Goal: Task Accomplishment & Management: Use online tool/utility

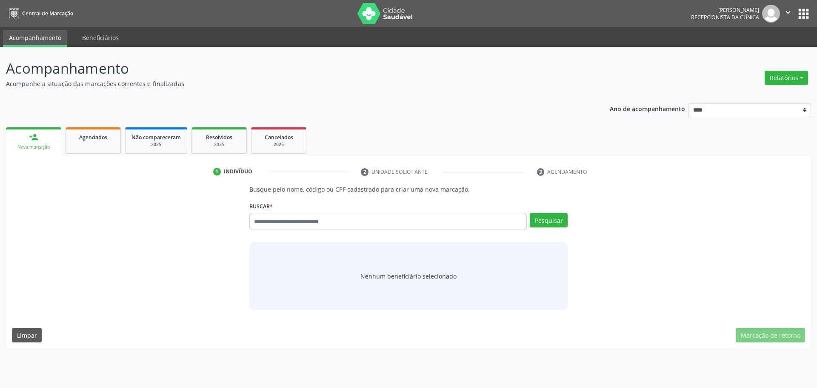
click at [789, 82] on button "Relatórios" at bounding box center [786, 78] width 43 height 14
click at [767, 90] on link "Agendamentos" at bounding box center [763, 96] width 92 height 12
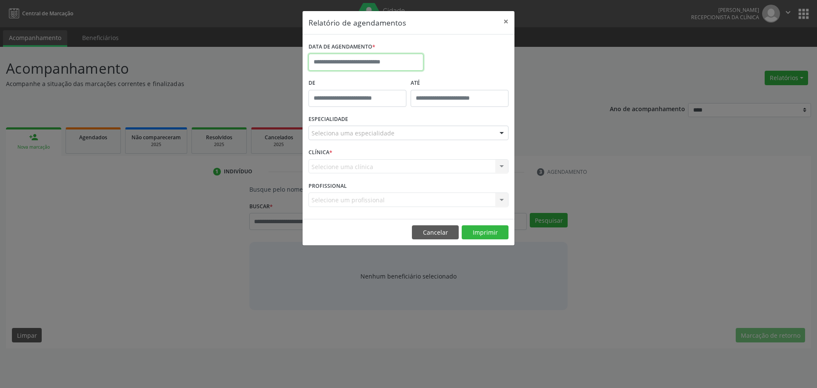
click at [381, 57] on input "text" at bounding box center [366, 62] width 115 height 17
click at [373, 140] on span "15" at bounding box center [374, 140] width 17 height 17
type input "**********"
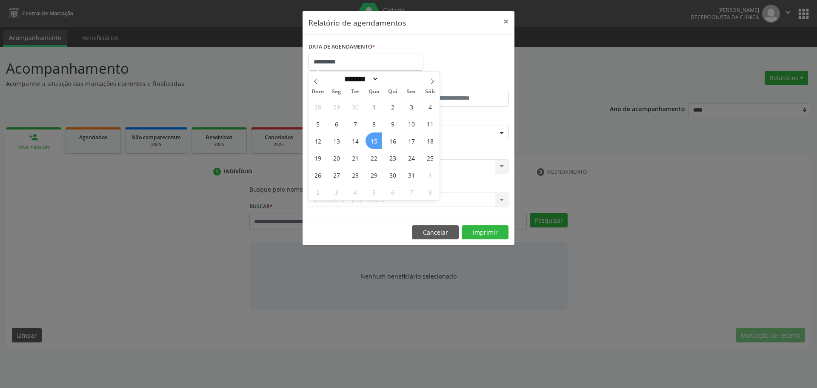
click at [373, 140] on span "15" at bounding box center [374, 140] width 17 height 17
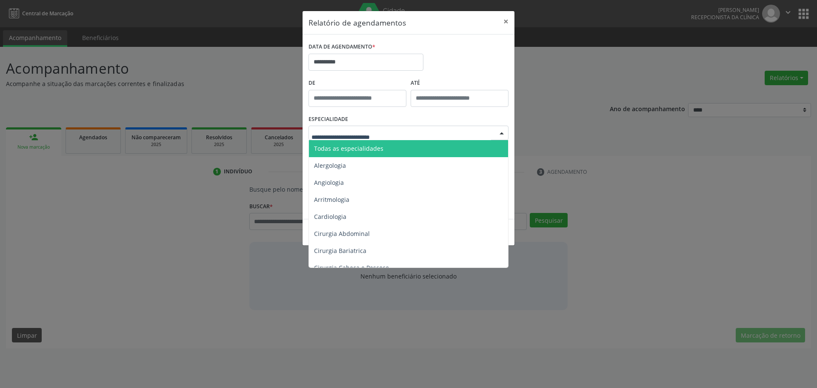
click at [387, 146] on span "Todas as especialidades" at bounding box center [409, 148] width 201 height 17
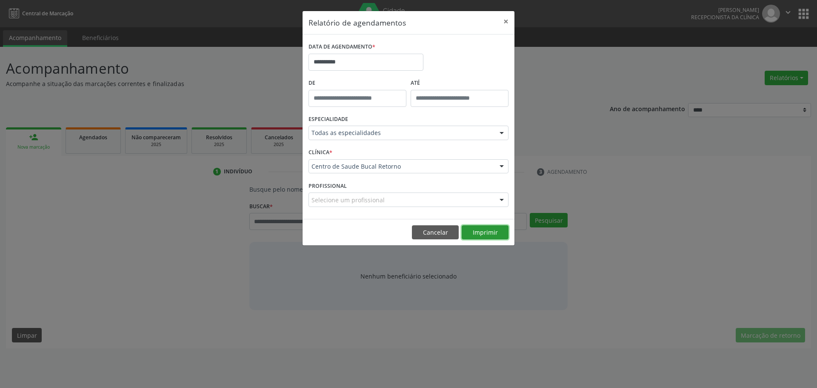
click at [493, 235] on button "Imprimir" at bounding box center [485, 232] width 47 height 14
click at [512, 22] on button "×" at bounding box center [506, 21] width 17 height 21
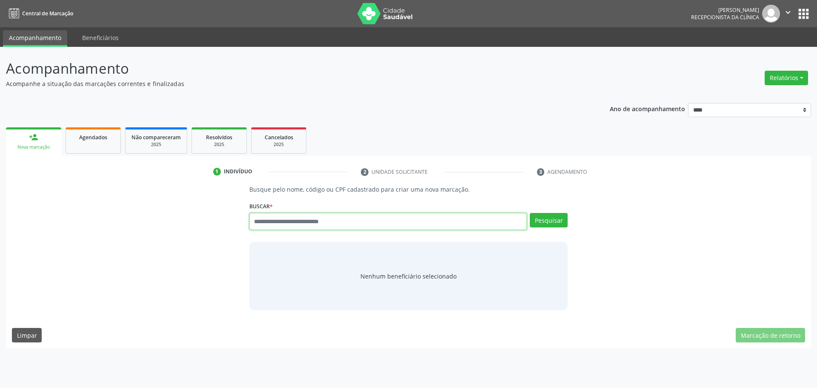
click at [297, 220] on input "text" at bounding box center [388, 221] width 278 height 17
type input "**********"
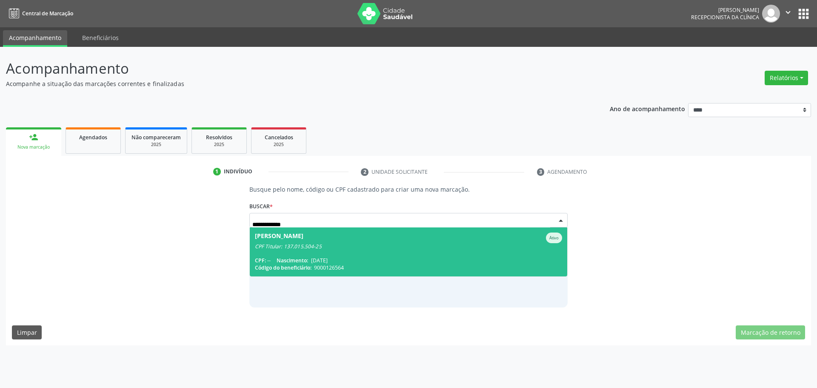
click at [290, 250] on span "[PERSON_NAME] Ativo CPF Titular: 137.015.504-25 CPF: -- Nascimento: [DATE] Códi…" at bounding box center [409, 251] width 318 height 49
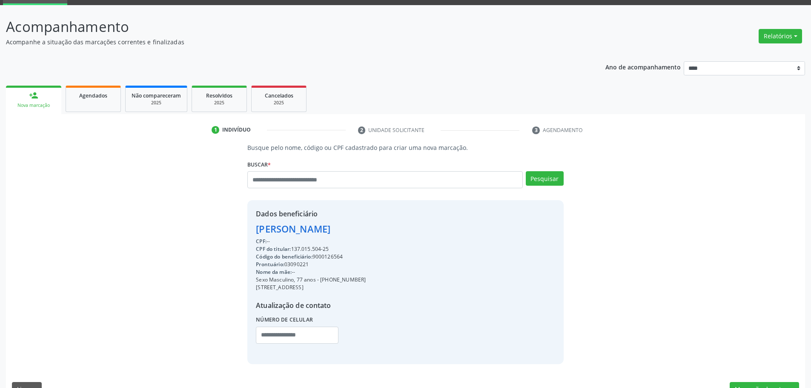
scroll to position [62, 0]
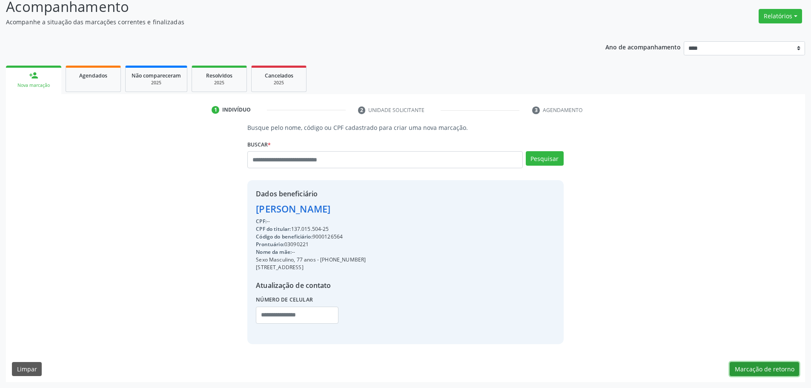
click at [793, 362] on button "Marcação de retorno" at bounding box center [764, 369] width 69 height 14
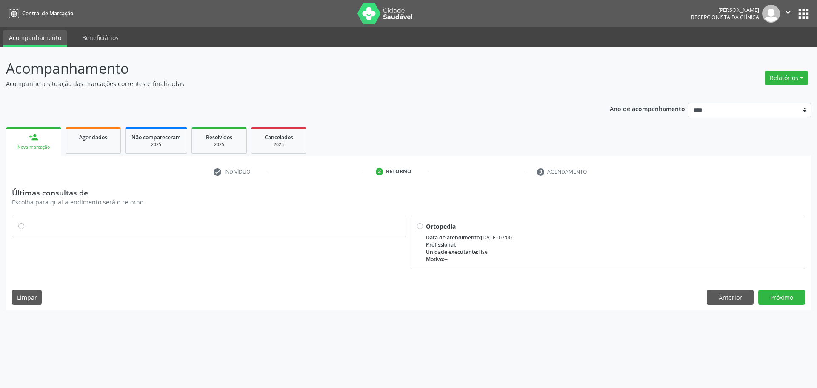
click at [55, 228] on div at bounding box center [209, 226] width 382 height 9
click at [791, 305] on div "Últimas consultas de Escolha para qual atendimento será o retorno Ortopedia Dat…" at bounding box center [408, 249] width 805 height 123
click at [786, 299] on button "Próximo" at bounding box center [782, 297] width 47 height 14
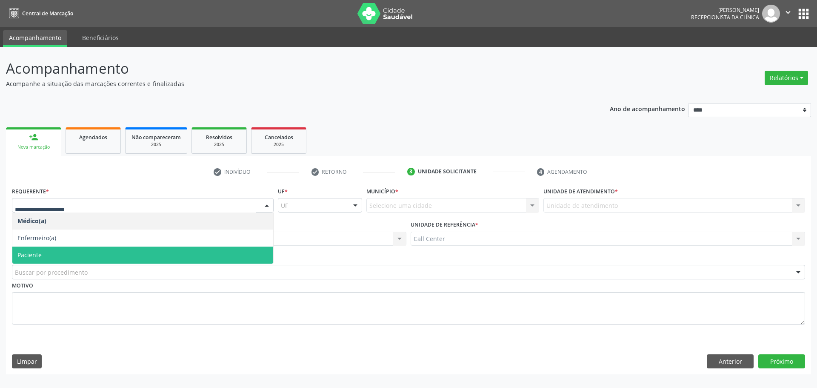
click at [89, 251] on span "Paciente" at bounding box center [142, 255] width 261 height 17
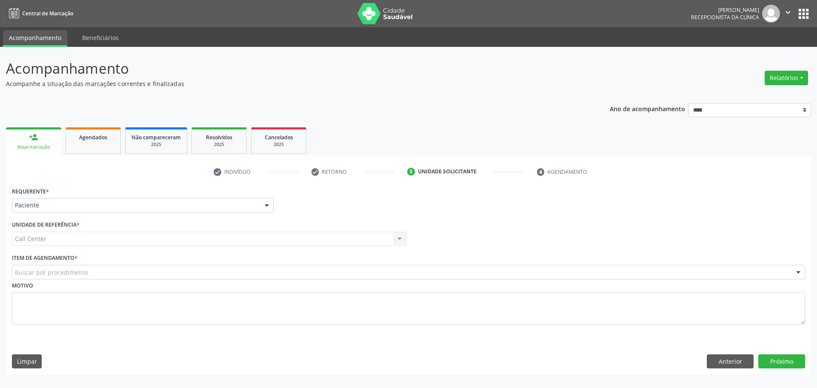
click at [137, 238] on div "Call Center Call Center Nenhum resultado encontrado para: " " Não há nenhuma op…" at bounding box center [209, 239] width 395 height 14
click at [139, 277] on div "Buscar por procedimento" at bounding box center [409, 272] width 794 height 14
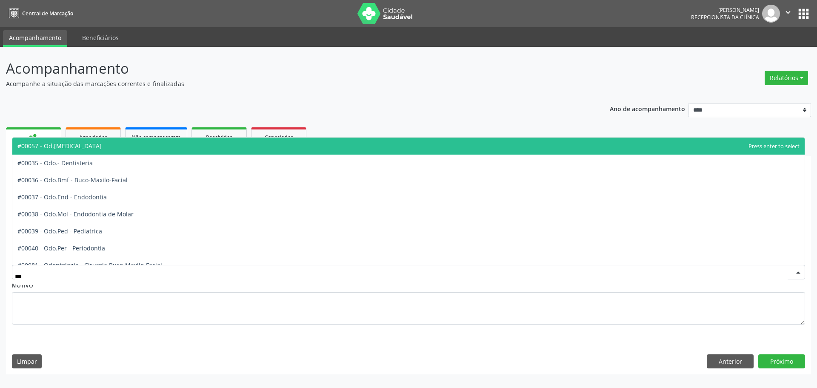
type input "****"
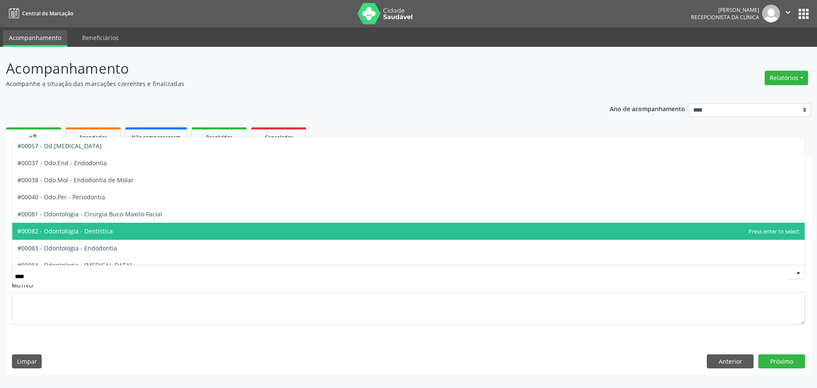
click at [125, 232] on span "#00082 - Odontologia - Dentística" at bounding box center [408, 231] width 793 height 17
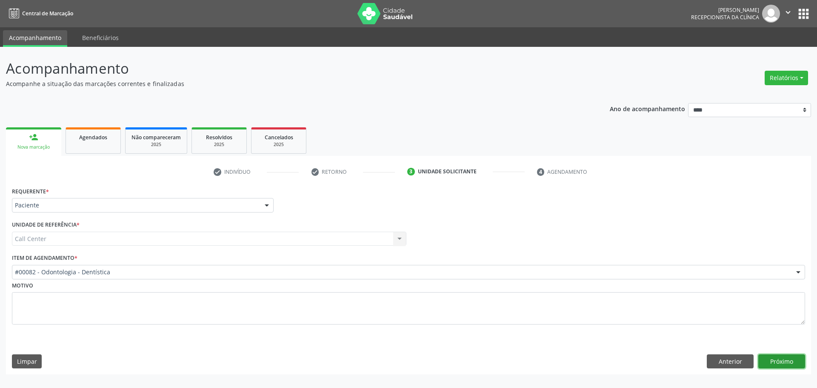
click at [788, 366] on button "Próximo" at bounding box center [782, 361] width 47 height 14
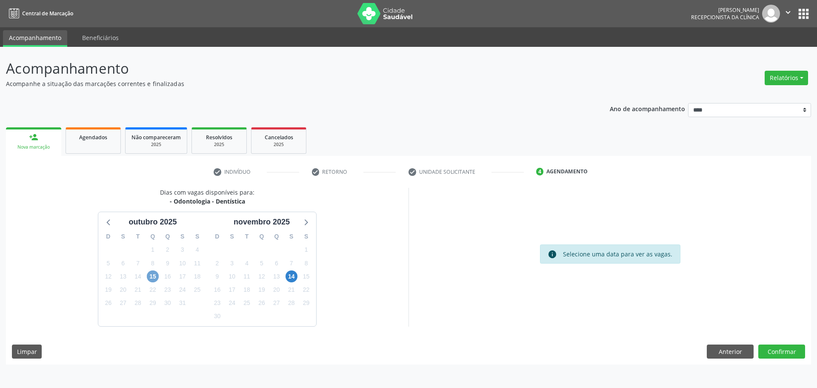
click at [154, 277] on span "15" at bounding box center [153, 276] width 12 height 12
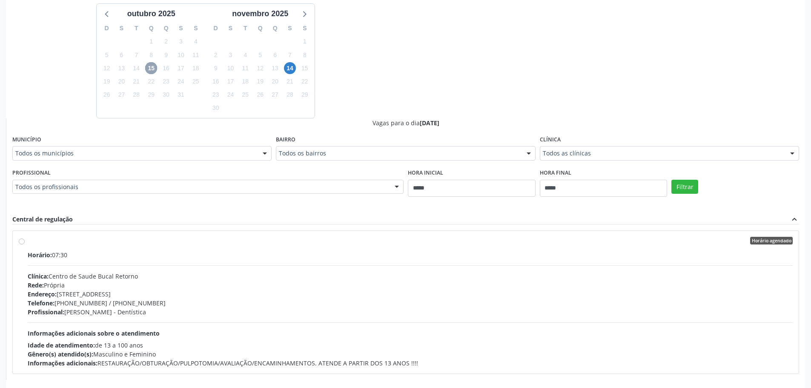
scroll to position [159, 0]
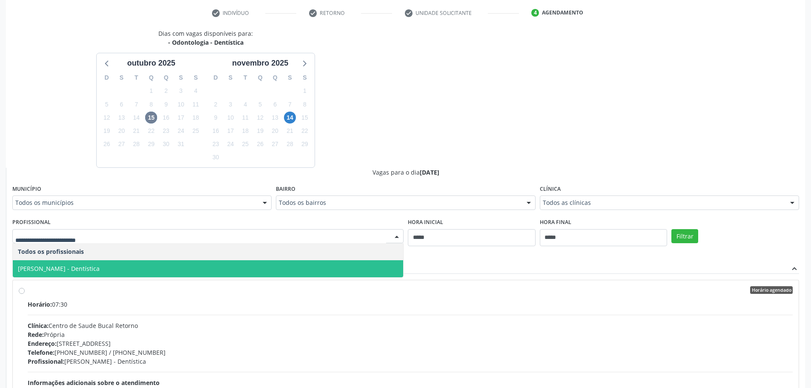
click at [163, 264] on span "[PERSON_NAME] - Dentística" at bounding box center [208, 268] width 390 height 17
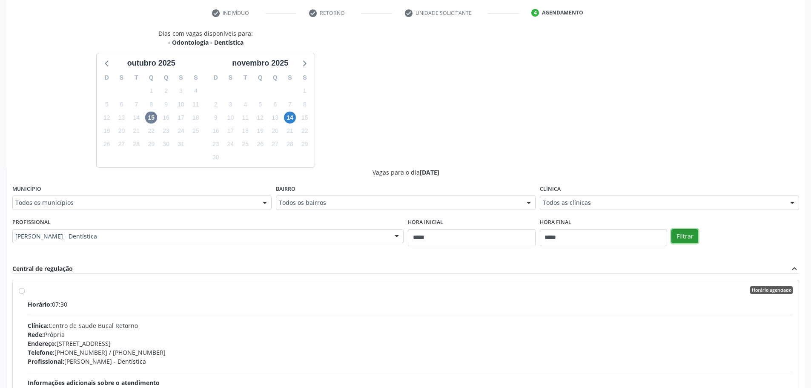
click at [680, 230] on button "Filtrar" at bounding box center [684, 236] width 27 height 14
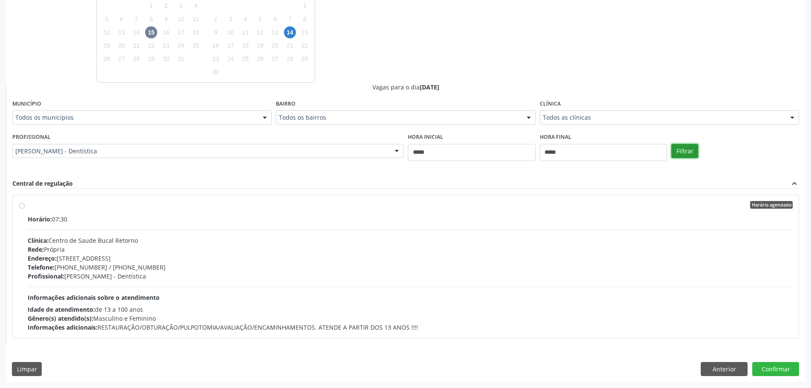
scroll to position [74, 0]
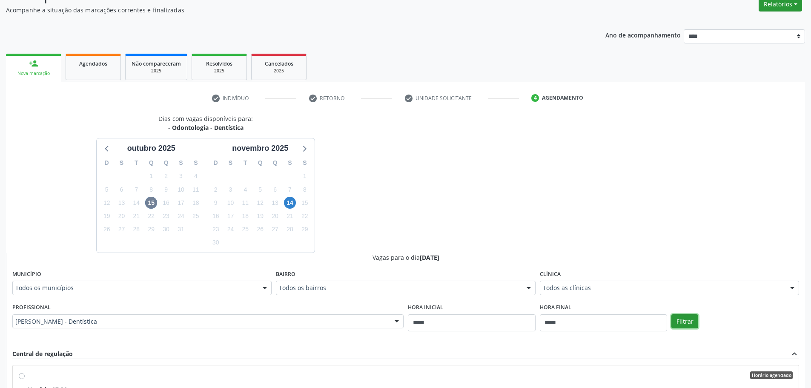
click at [785, 9] on button "Relatórios" at bounding box center [780, 4] width 43 height 14
click at [757, 25] on link "Agendamentos" at bounding box center [757, 23] width 92 height 12
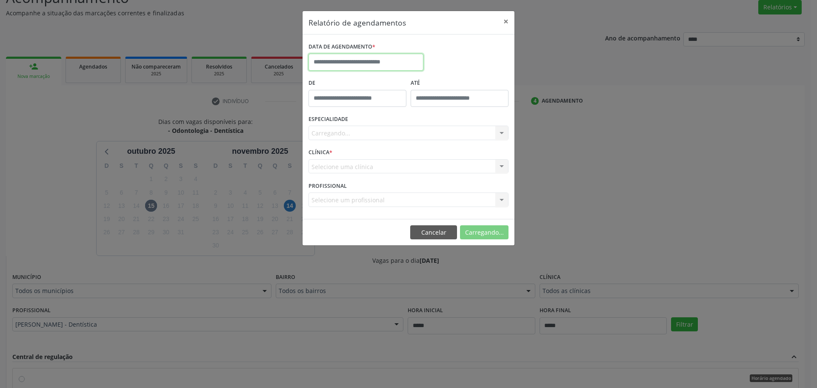
click at [365, 63] on input "text" at bounding box center [366, 62] width 115 height 17
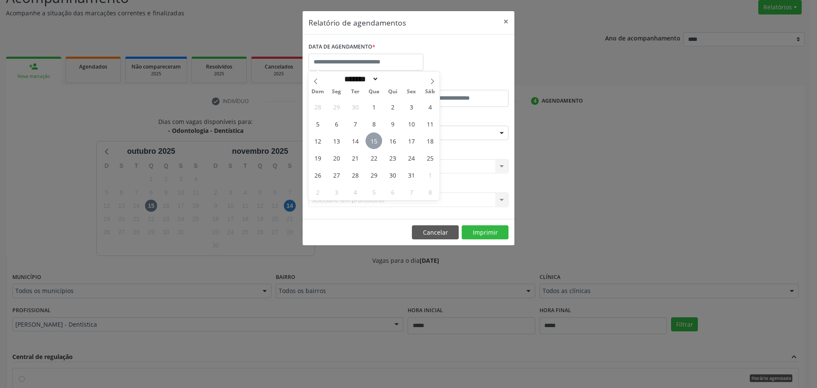
click at [375, 143] on span "15" at bounding box center [374, 140] width 17 height 17
type input "**********"
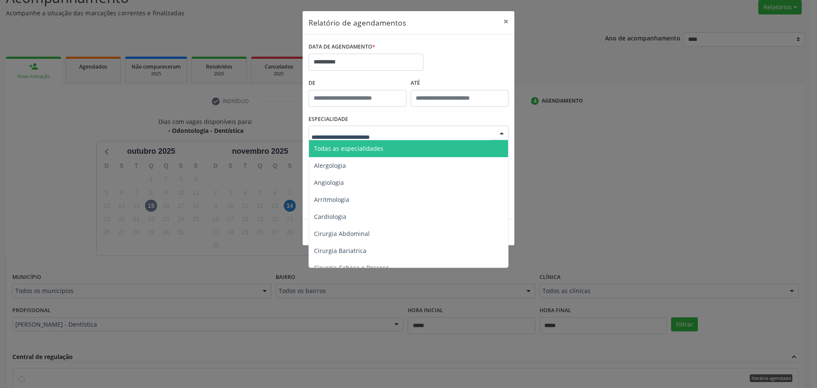
click at [426, 134] on div at bounding box center [409, 133] width 200 height 14
click at [388, 150] on span "Todas as especialidades" at bounding box center [409, 148] width 201 height 17
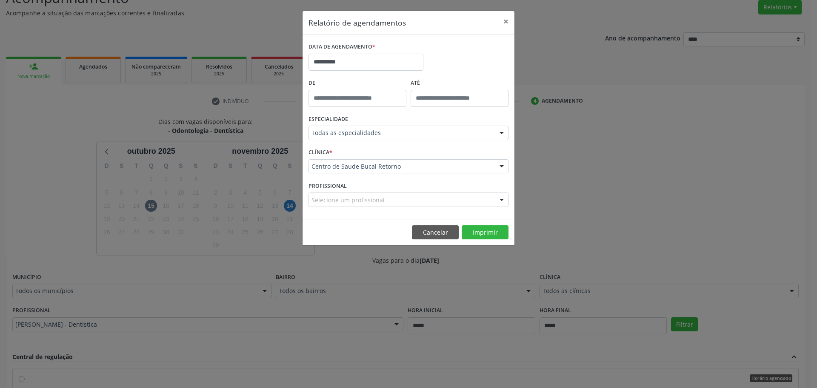
click at [487, 224] on footer "Cancelar Imprimir" at bounding box center [409, 232] width 212 height 27
click at [487, 230] on button "Imprimir" at bounding box center [485, 232] width 47 height 14
